Goal: Task Accomplishment & Management: Manage account settings

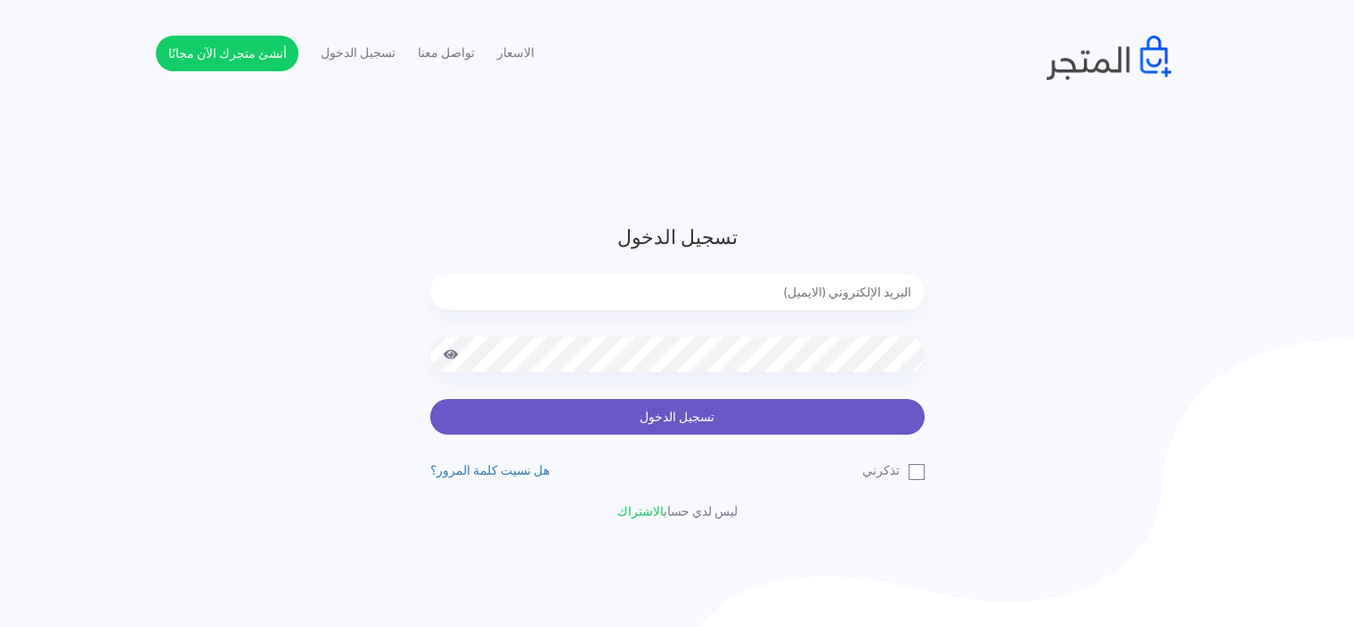
type input "[EMAIL_ADDRESS][DOMAIN_NAME]"
click at [695, 407] on button "تسجيل الدخول" at bounding box center [677, 417] width 495 height 36
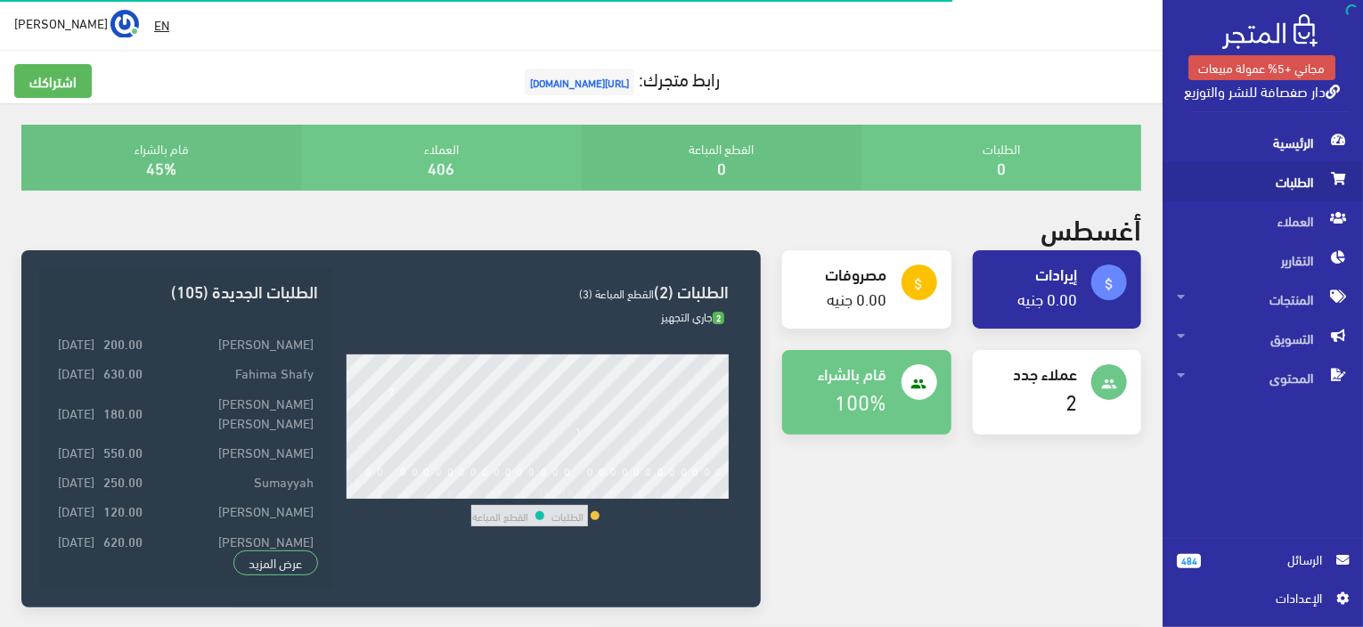
click at [1294, 187] on span "الطلبات" at bounding box center [1263, 181] width 172 height 39
